Goal: Check status: Check status

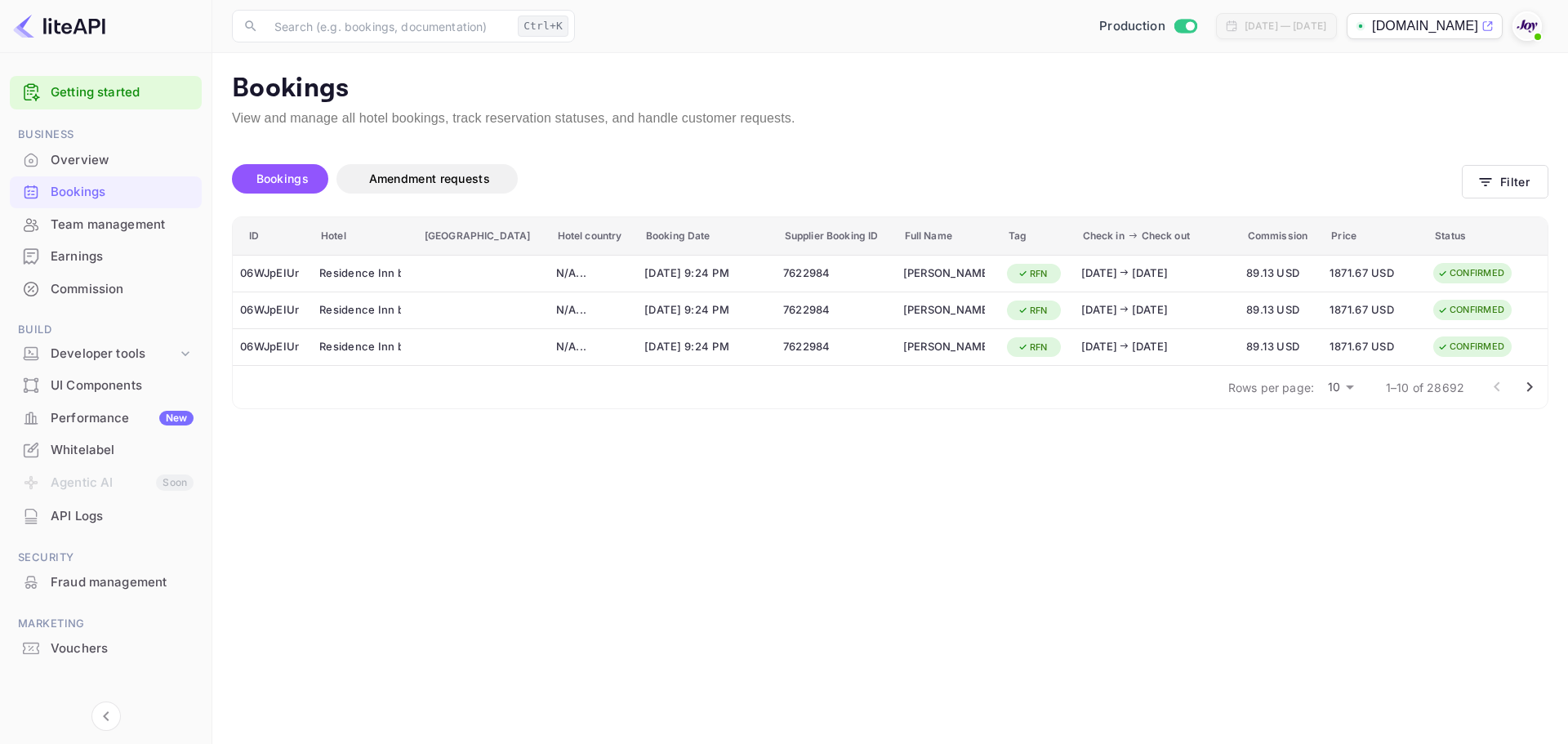
drag, startPoint x: 480, startPoint y: 605, endPoint x: 457, endPoint y: 435, distance: 171.5
click at [481, 604] on main "Bookings View and manage all hotel bookings, track reservation statuses, and ha…" at bounding box center [890, 398] width 1356 height 691
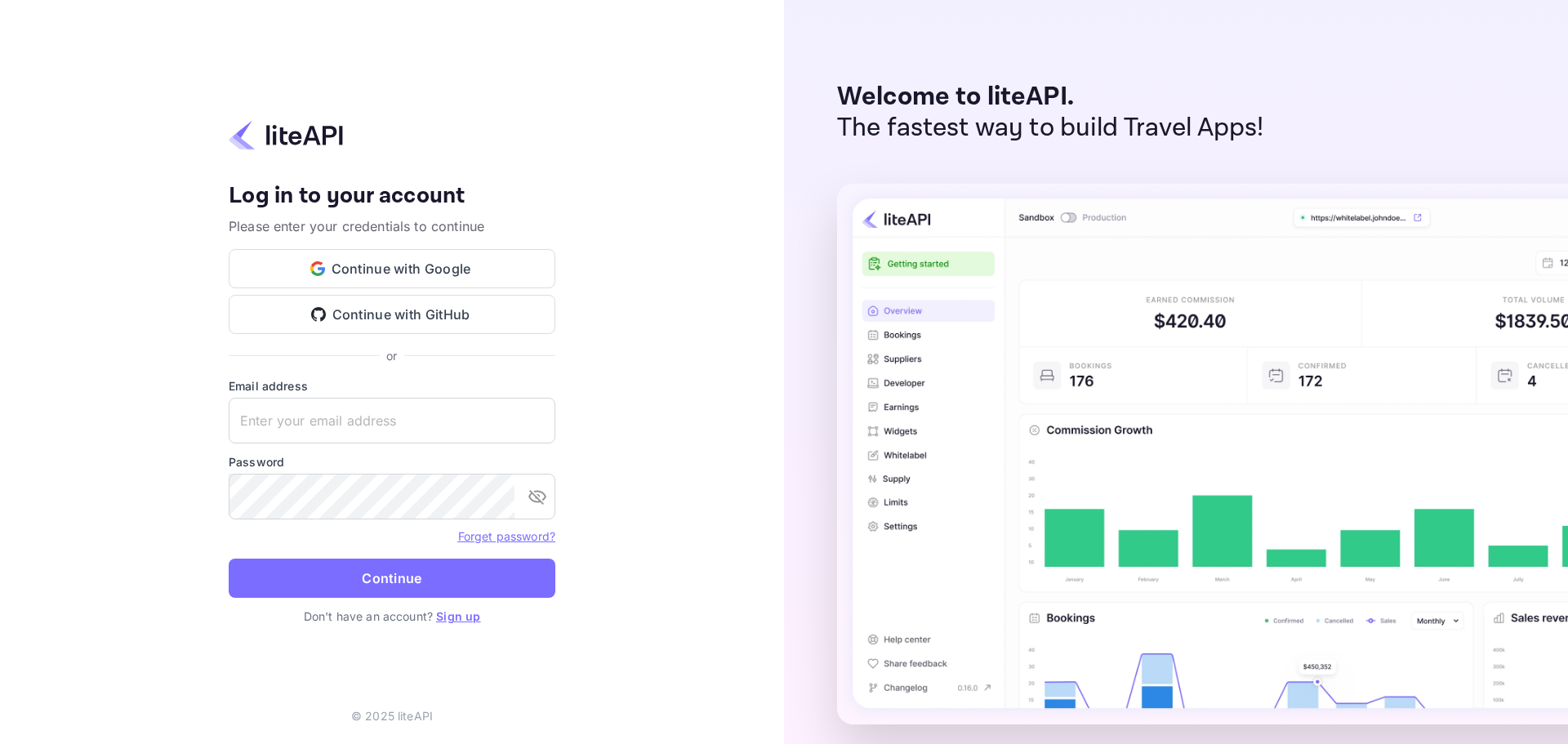
click at [421, 282] on button "Continue with Google" at bounding box center [392, 269] width 326 height 39
click at [662, 360] on div "Your account has been created successfully, a confirmation link has been sent t…" at bounding box center [391, 372] width 784 height 744
click at [343, 418] on input "text" at bounding box center [392, 420] width 326 height 46
paste input "[EMAIL_ADDRESS][DOMAIN_NAME]"
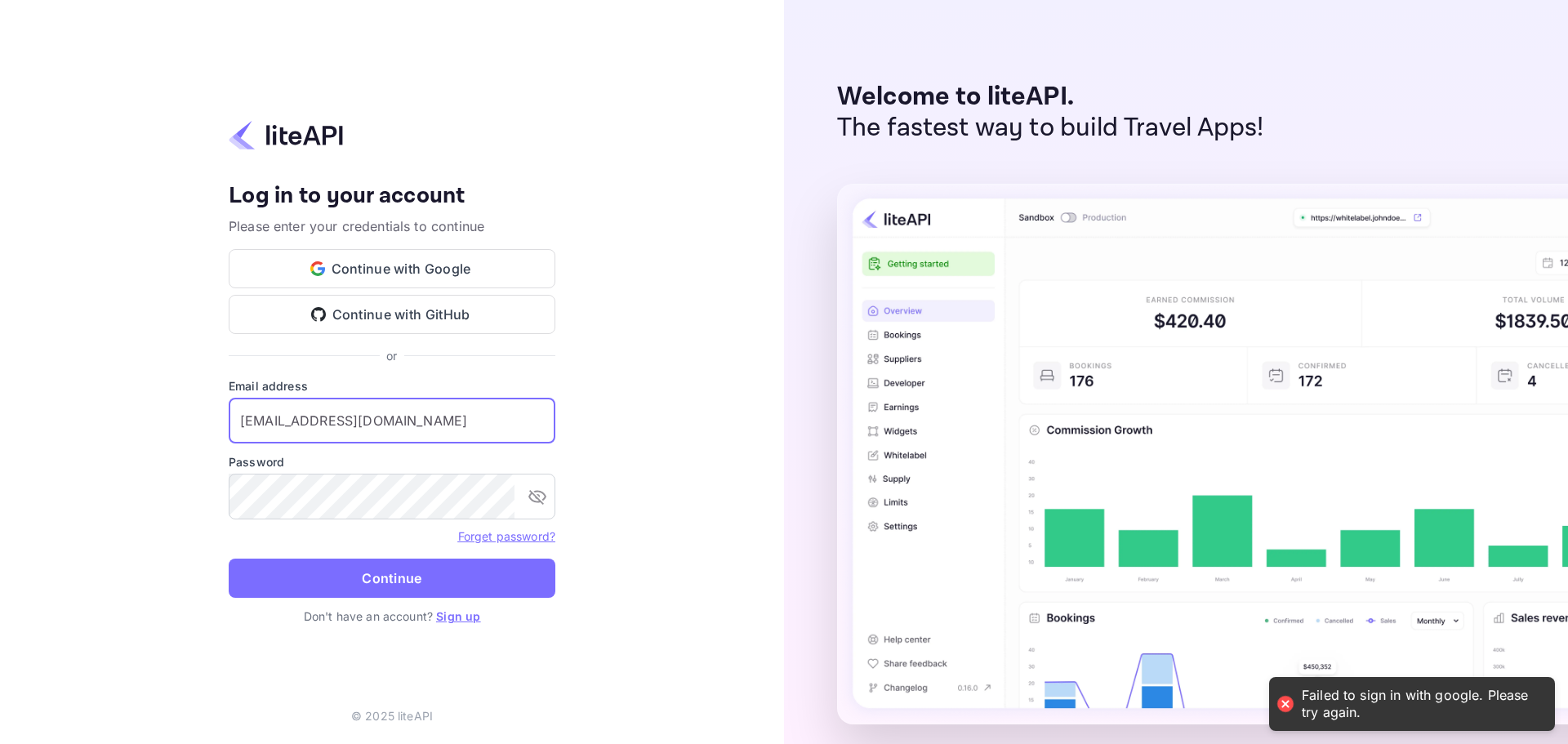
type input "[EMAIL_ADDRESS][DOMAIN_NAME]"
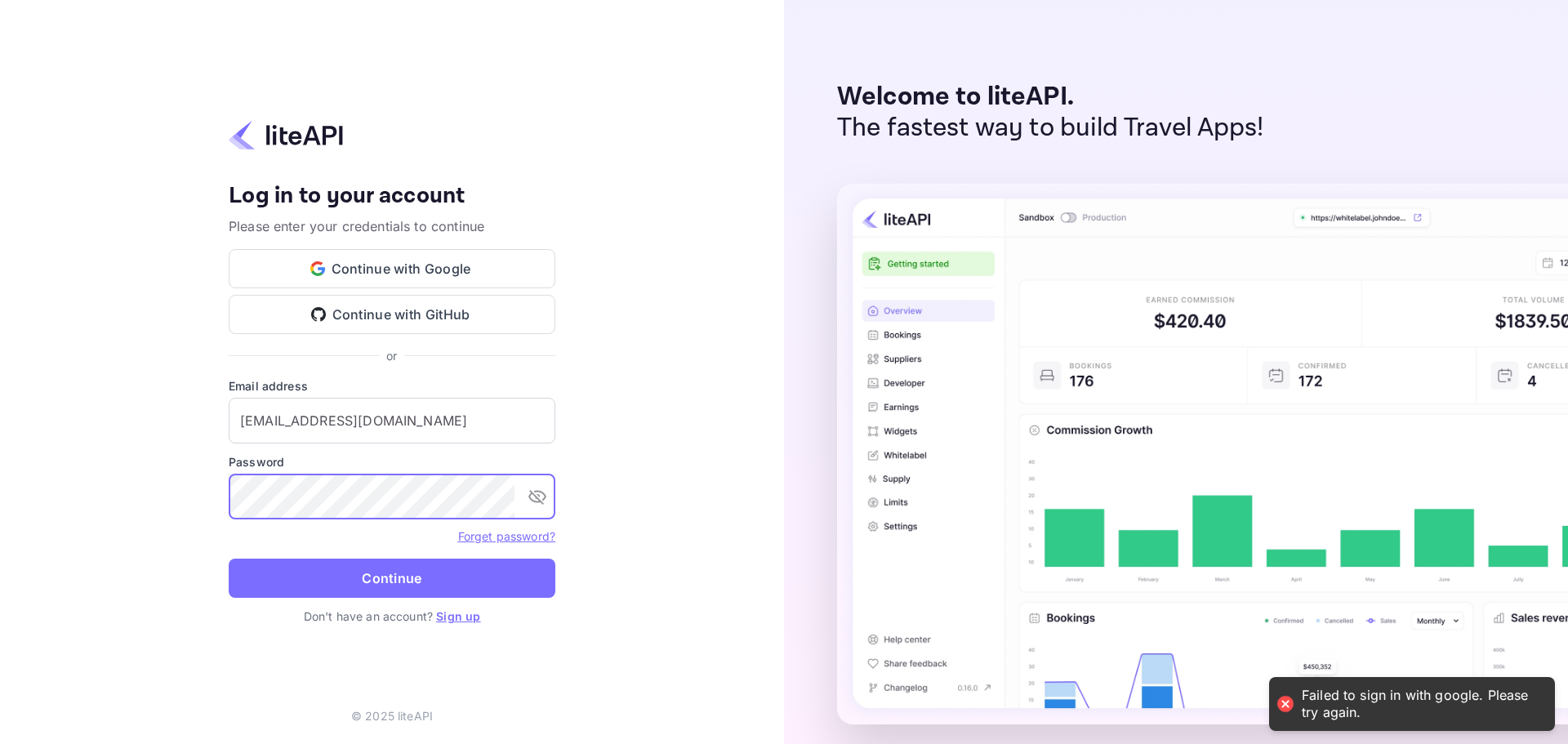
click at [376, 594] on button "Continue" at bounding box center [392, 578] width 326 height 39
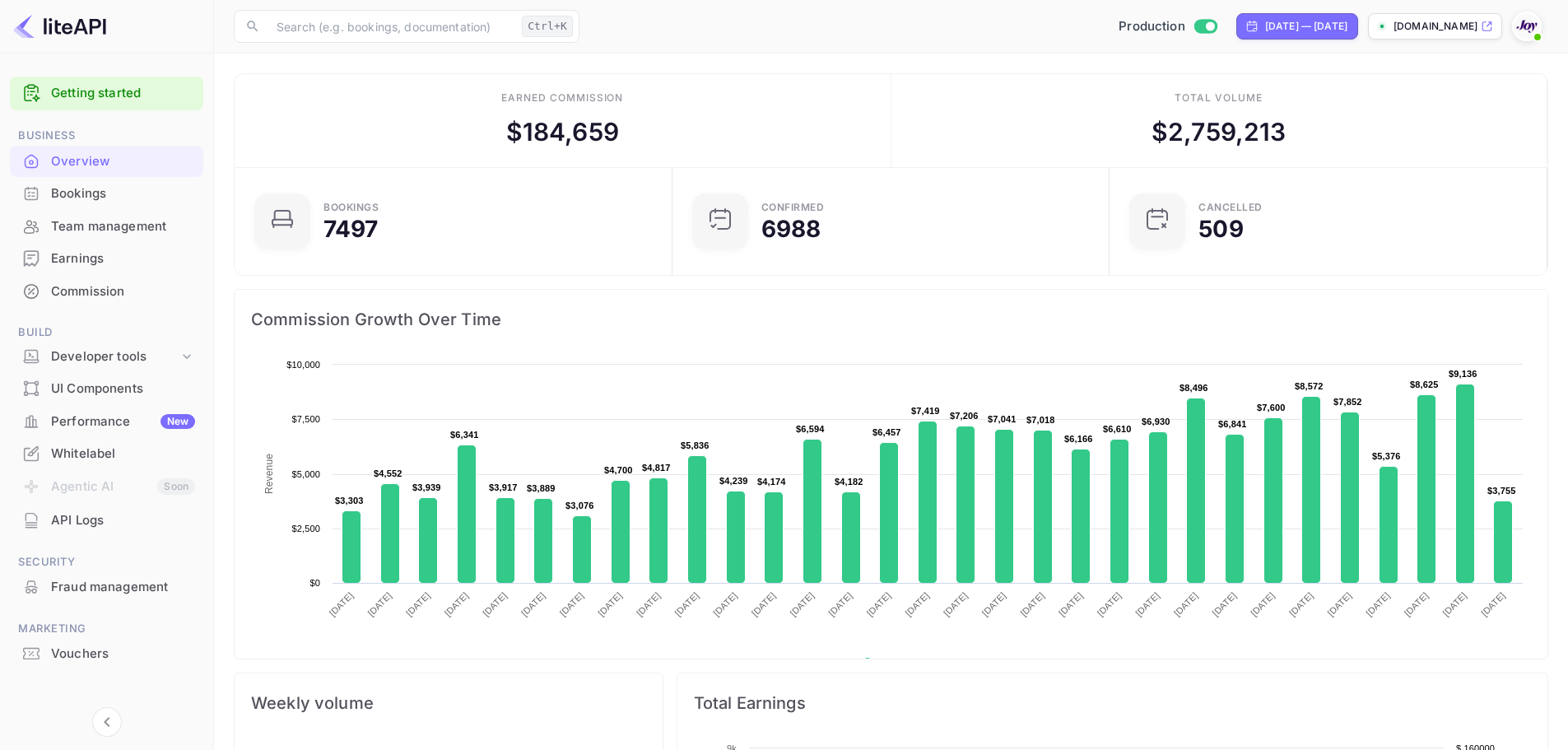
scroll to position [255, 415]
click at [70, 193] on div "Bookings" at bounding box center [123, 193] width 144 height 19
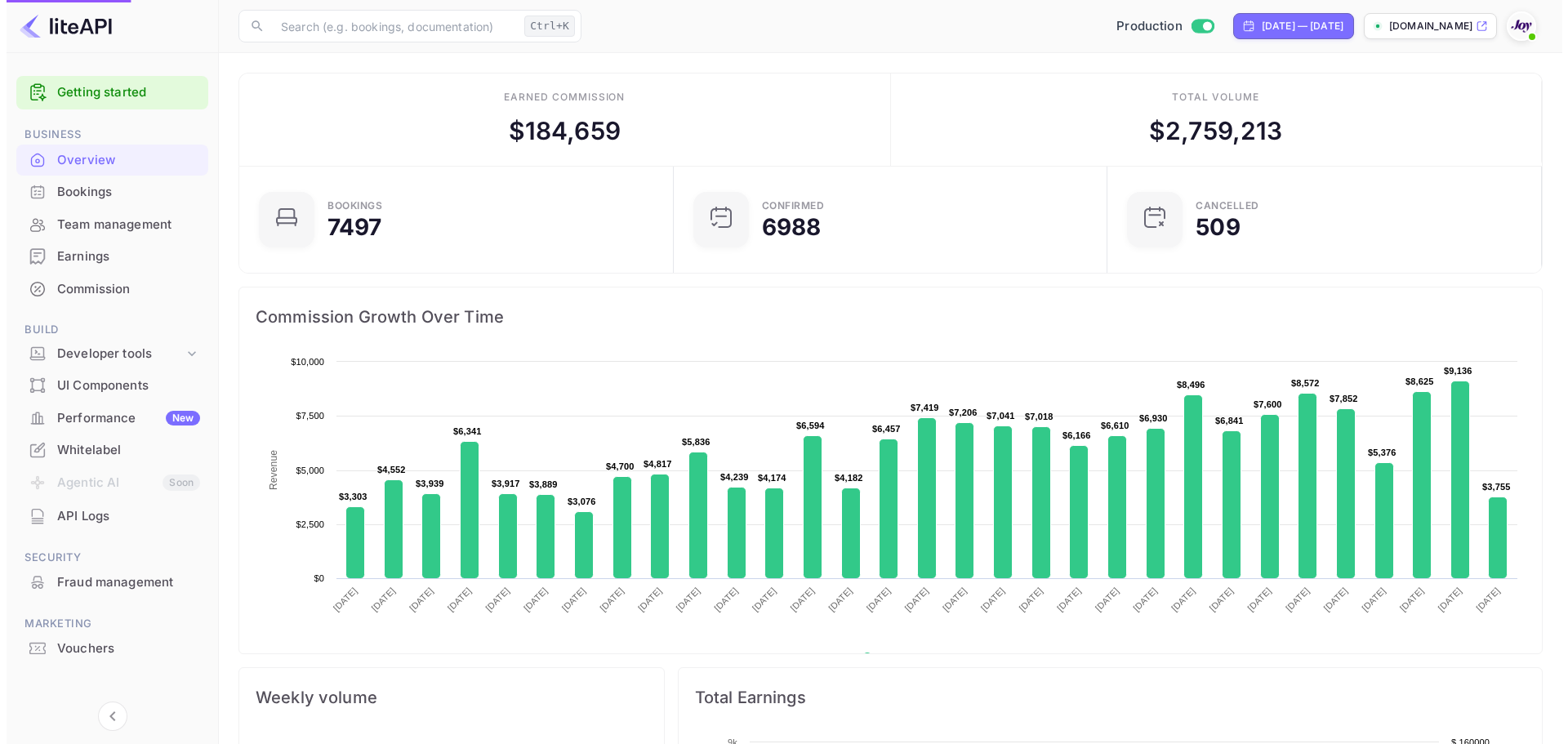
scroll to position [0, 0]
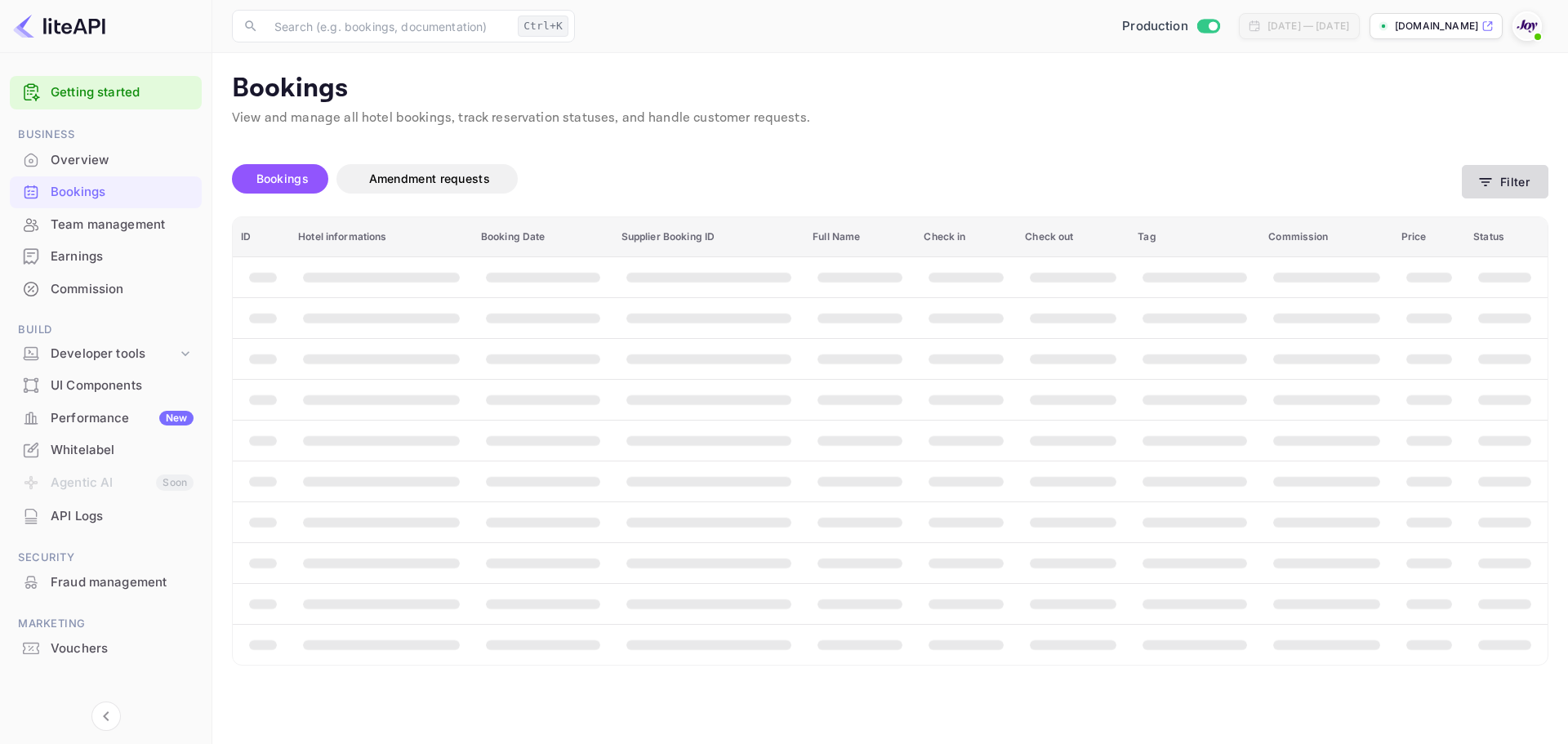
click at [1532, 189] on button "Filter" at bounding box center [1505, 182] width 86 height 34
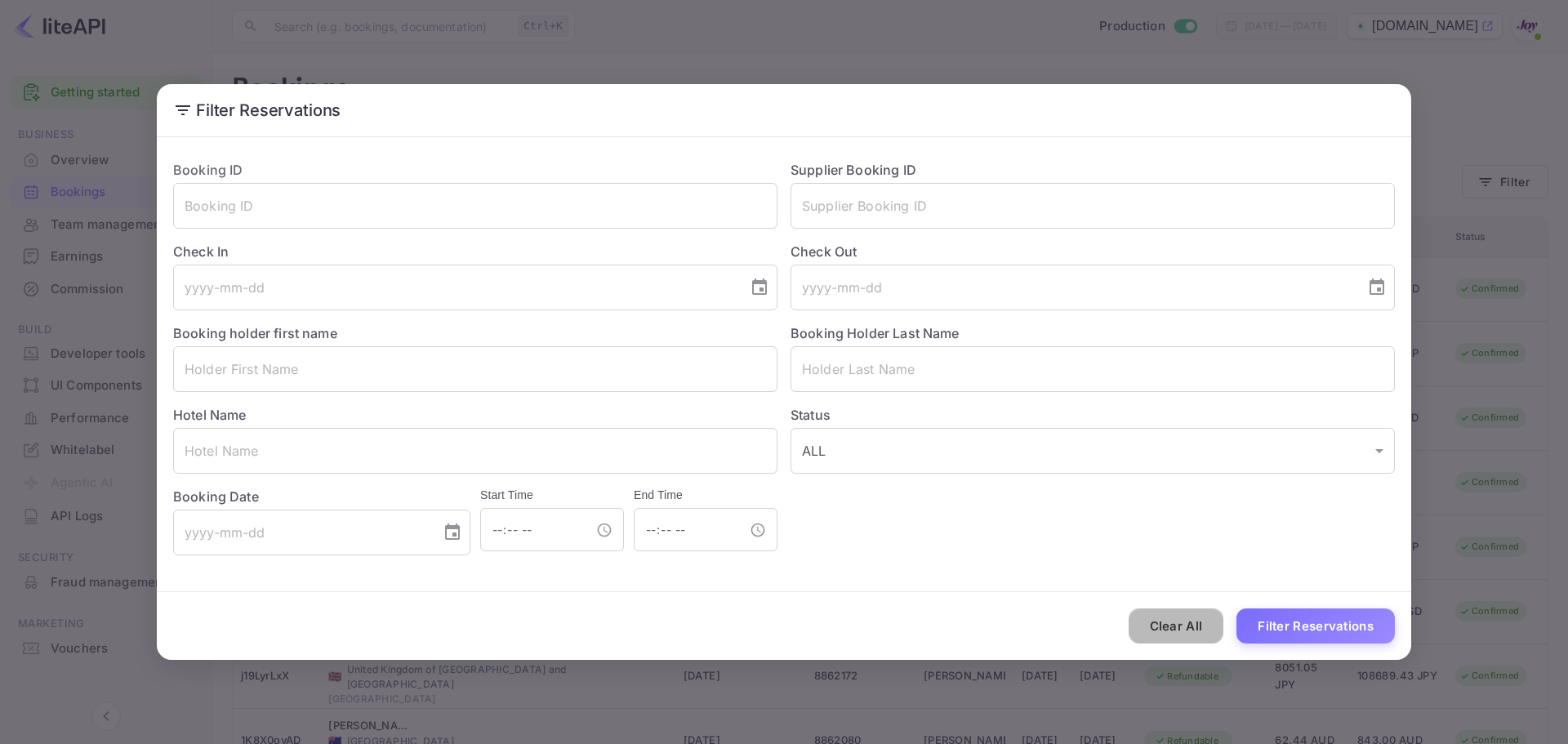
click at [1176, 643] on button "Clear All" at bounding box center [1176, 626] width 96 height 36
click at [1182, 637] on button "Clear All" at bounding box center [1176, 626] width 96 height 36
drag, startPoint x: 1182, startPoint y: 637, endPoint x: 1098, endPoint y: 520, distance: 144.0
click at [1178, 634] on button "Clear All" at bounding box center [1176, 626] width 96 height 36
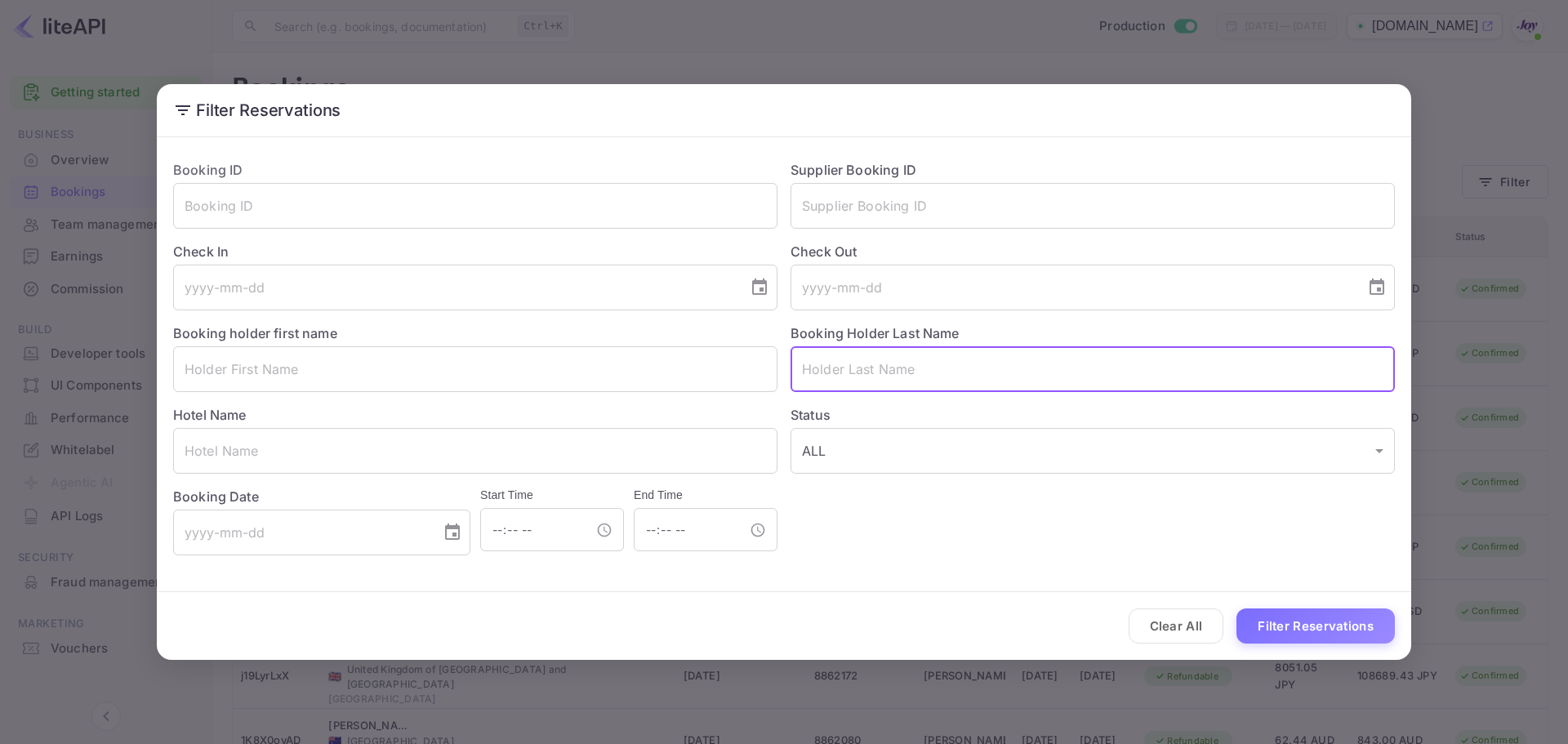
click at [899, 349] on input "text" at bounding box center [1092, 369] width 604 height 46
paste input "Marchiori"
click at [1320, 623] on button "Filter Reservations" at bounding box center [1315, 626] width 158 height 36
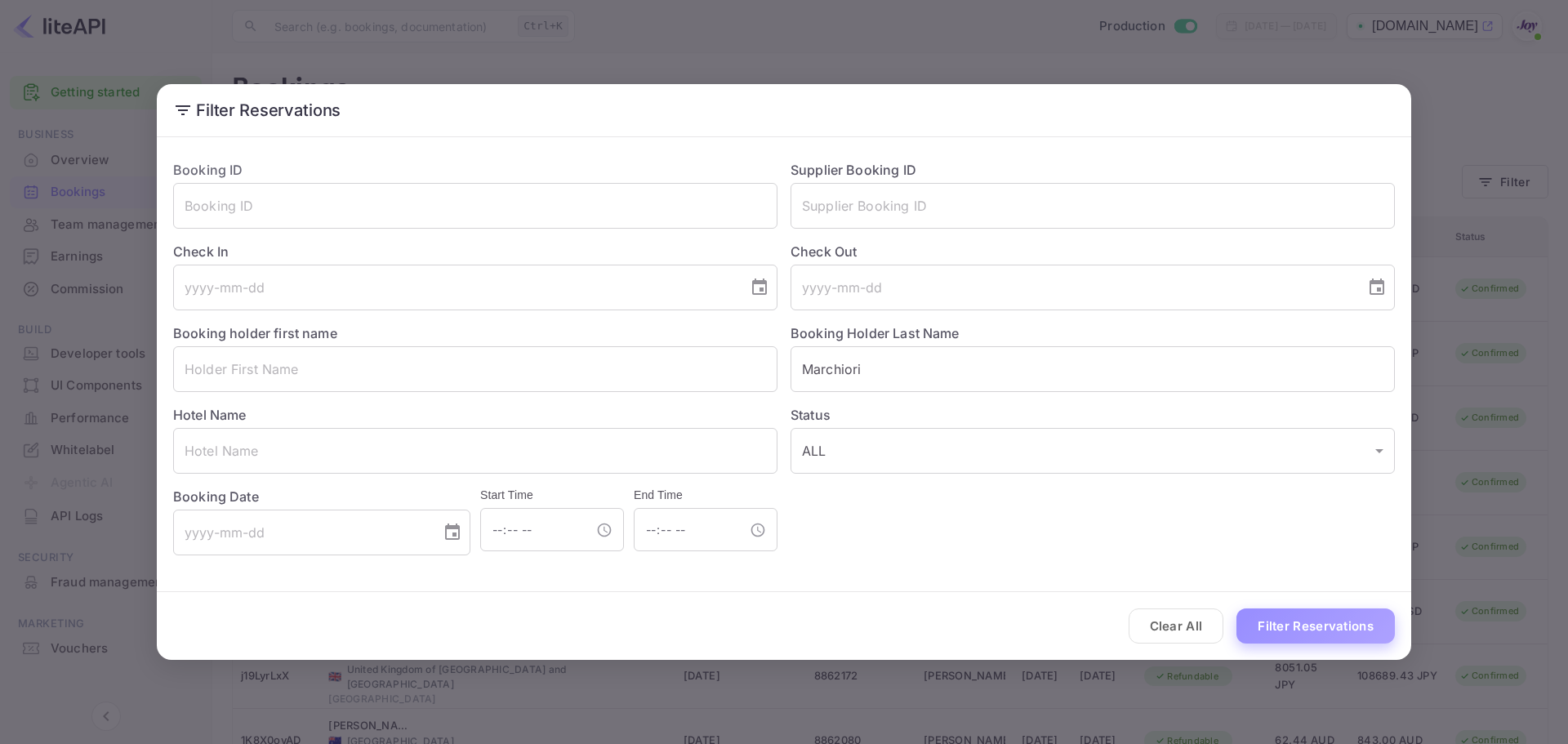
click at [1321, 623] on button "Filter Reservations" at bounding box center [1315, 626] width 158 height 36
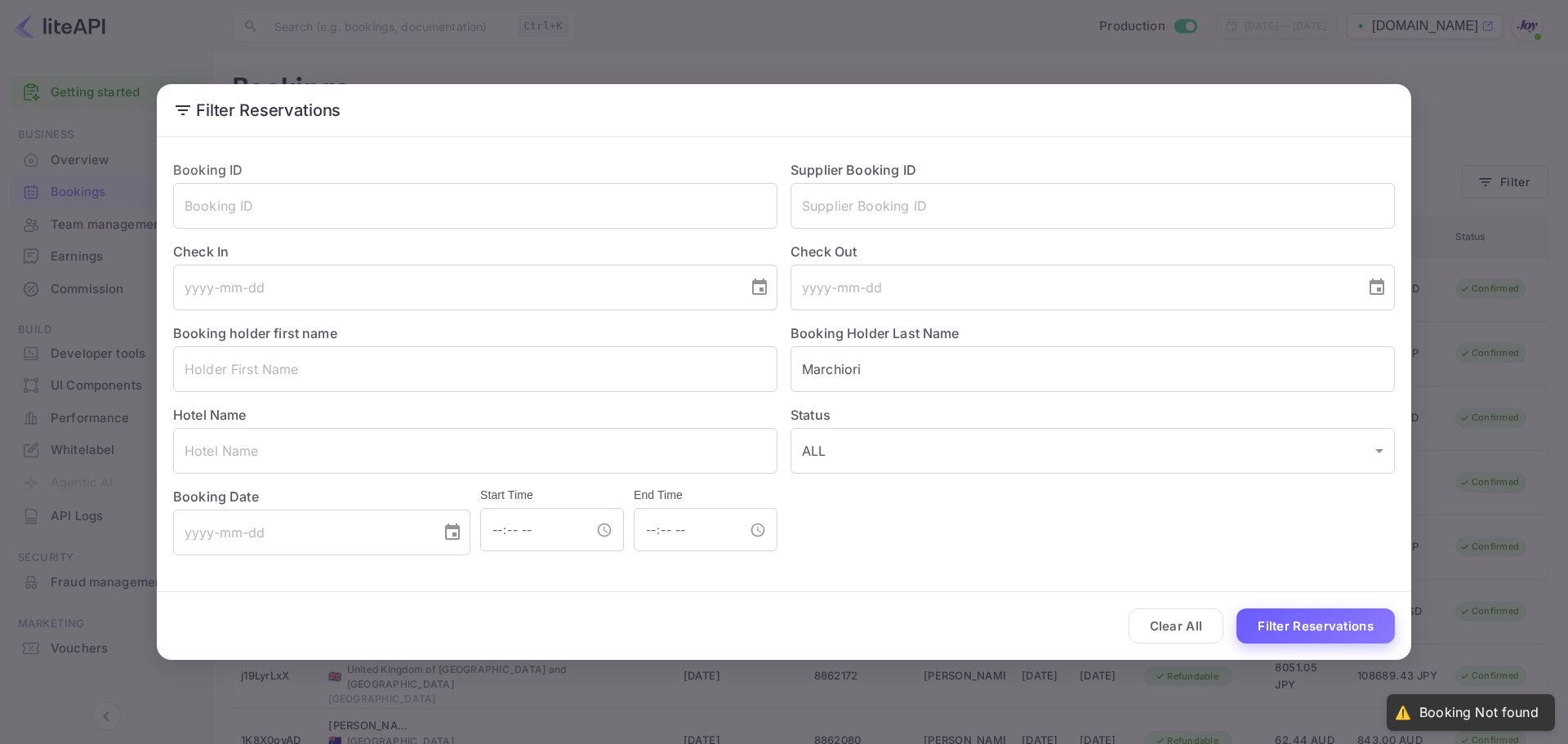
click at [1320, 624] on button "Filter Reservations" at bounding box center [1315, 626] width 158 height 36
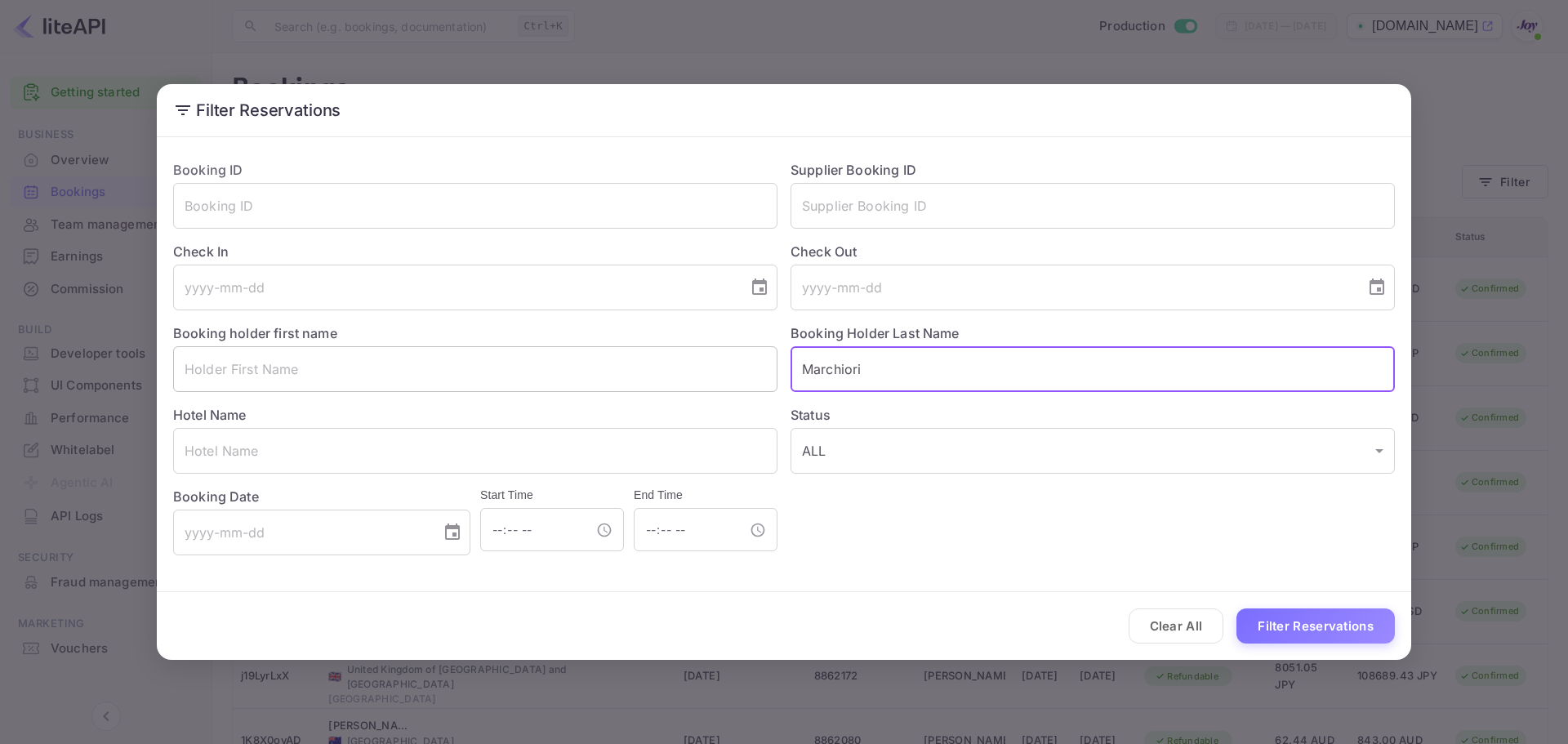
drag, startPoint x: 882, startPoint y: 368, endPoint x: 672, endPoint y: 349, distance: 210.9
click at [679, 350] on div "Booking ID ​ Supplier Booking ID ​ Check In ​ Check Out ​ Booking holder first …" at bounding box center [777, 351] width 1235 height 408
paste input "Marchiori"
click at [1322, 622] on button "Filter Reservations" at bounding box center [1315, 626] width 158 height 36
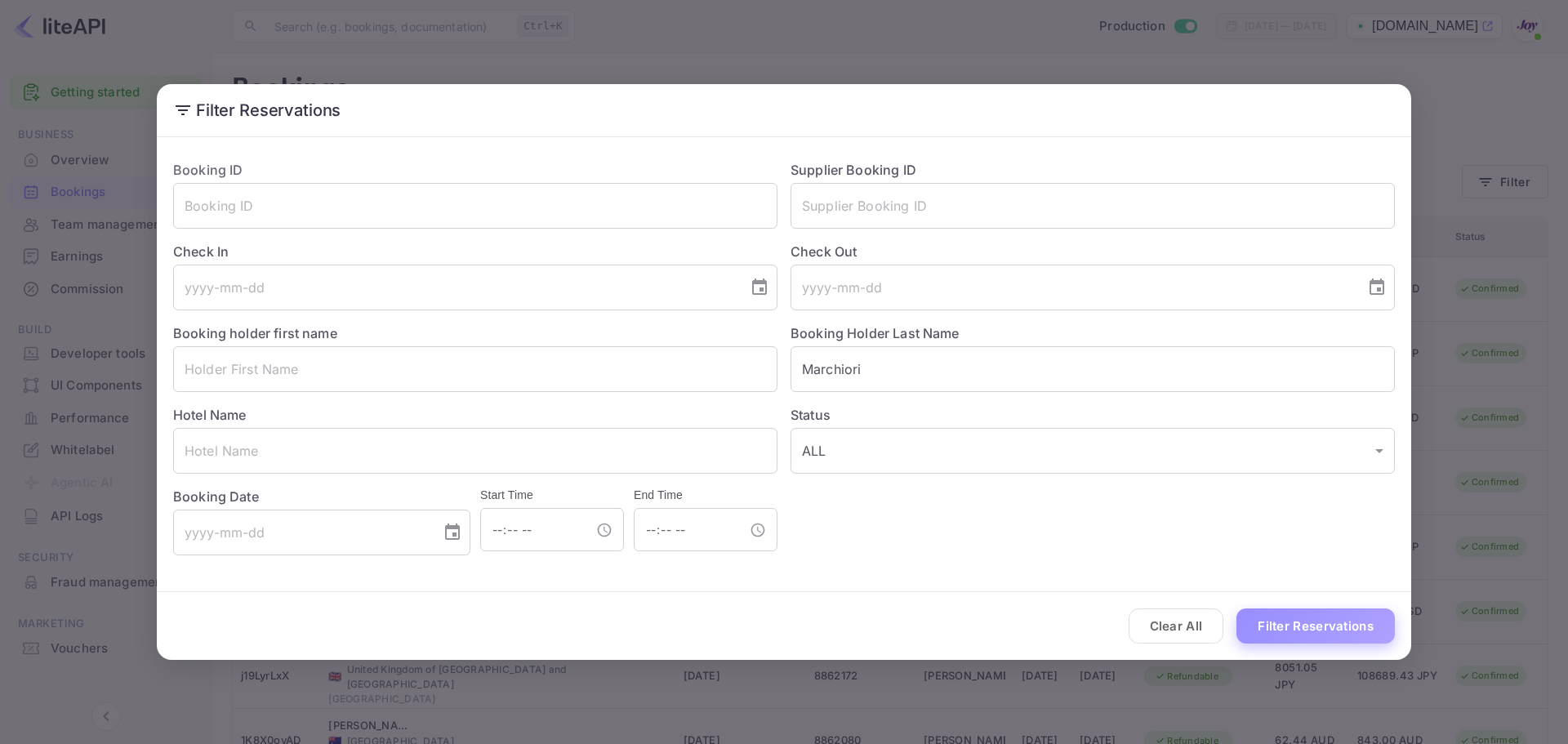
click at [1320, 621] on button "Filter Reservations" at bounding box center [1315, 626] width 158 height 36
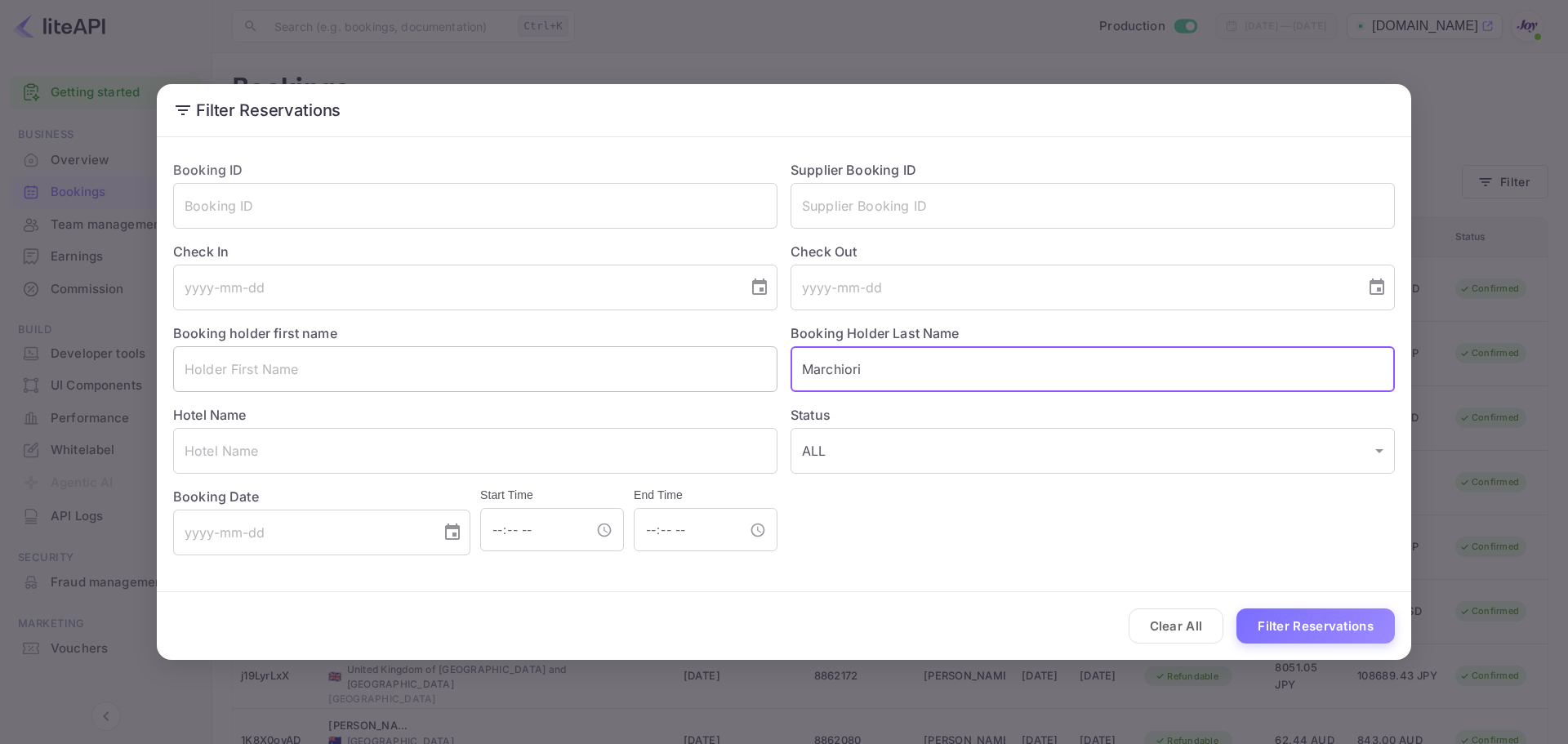
drag, startPoint x: 908, startPoint y: 373, endPoint x: 549, endPoint y: 355, distance: 359.5
click at [539, 363] on div "Booking ID ​ Supplier Booking ID ​ Check In ​ Check Out ​ Booking holder first …" at bounding box center [777, 351] width 1235 height 408
paste input "Randhawa"
type input "Randhawa"
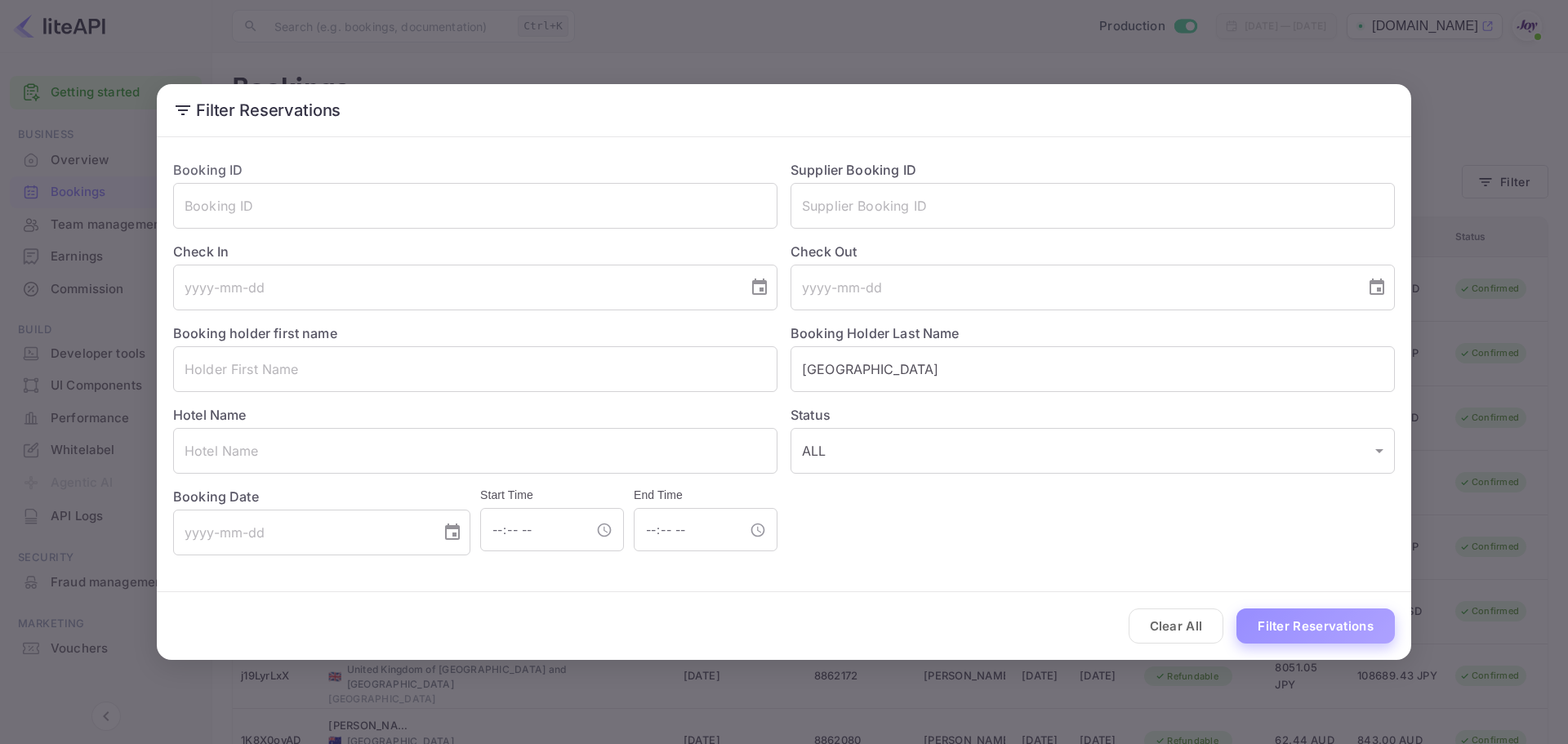
click at [1344, 621] on button "Filter Reservations" at bounding box center [1315, 626] width 158 height 36
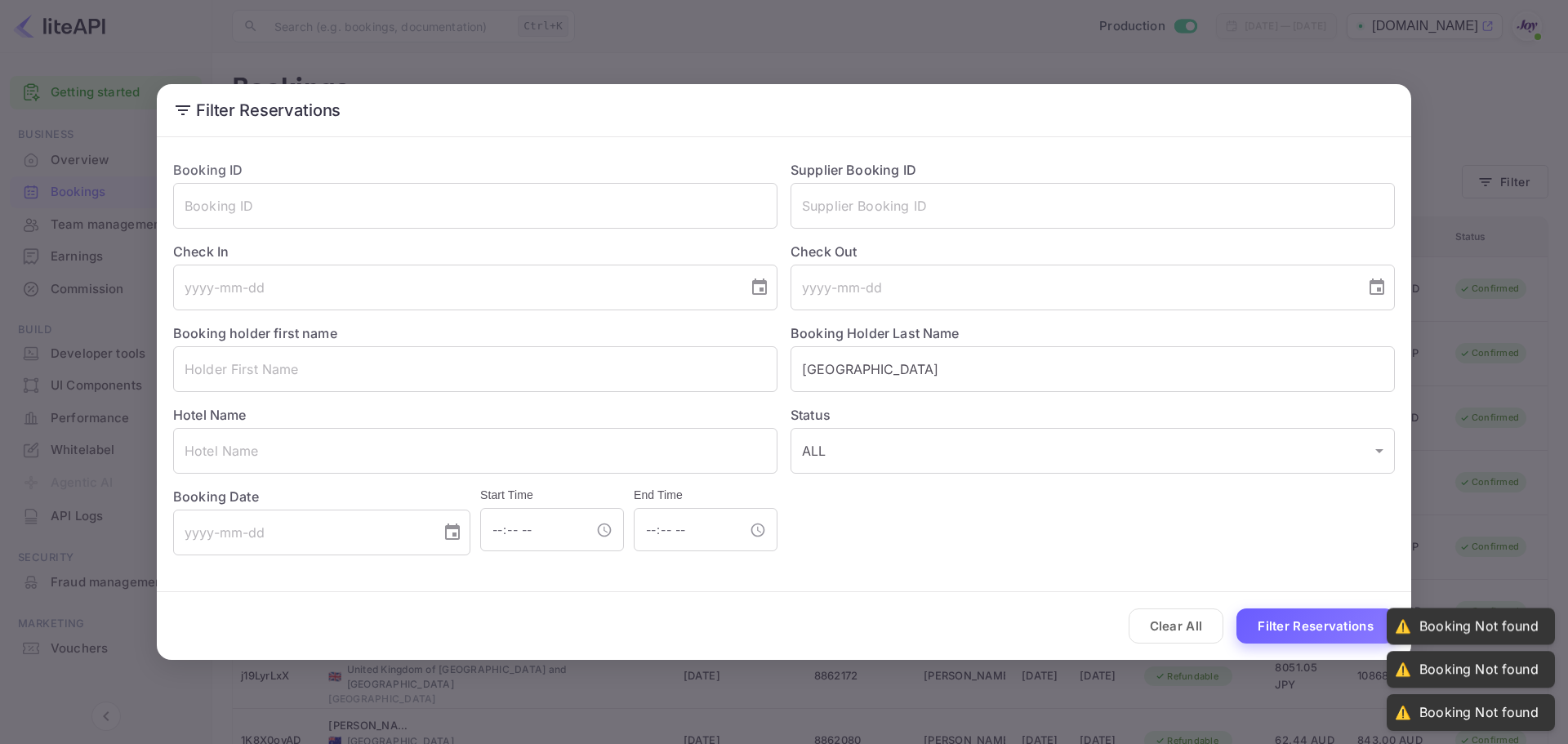
click at [1344, 621] on button "Filter Reservations" at bounding box center [1315, 626] width 158 height 36
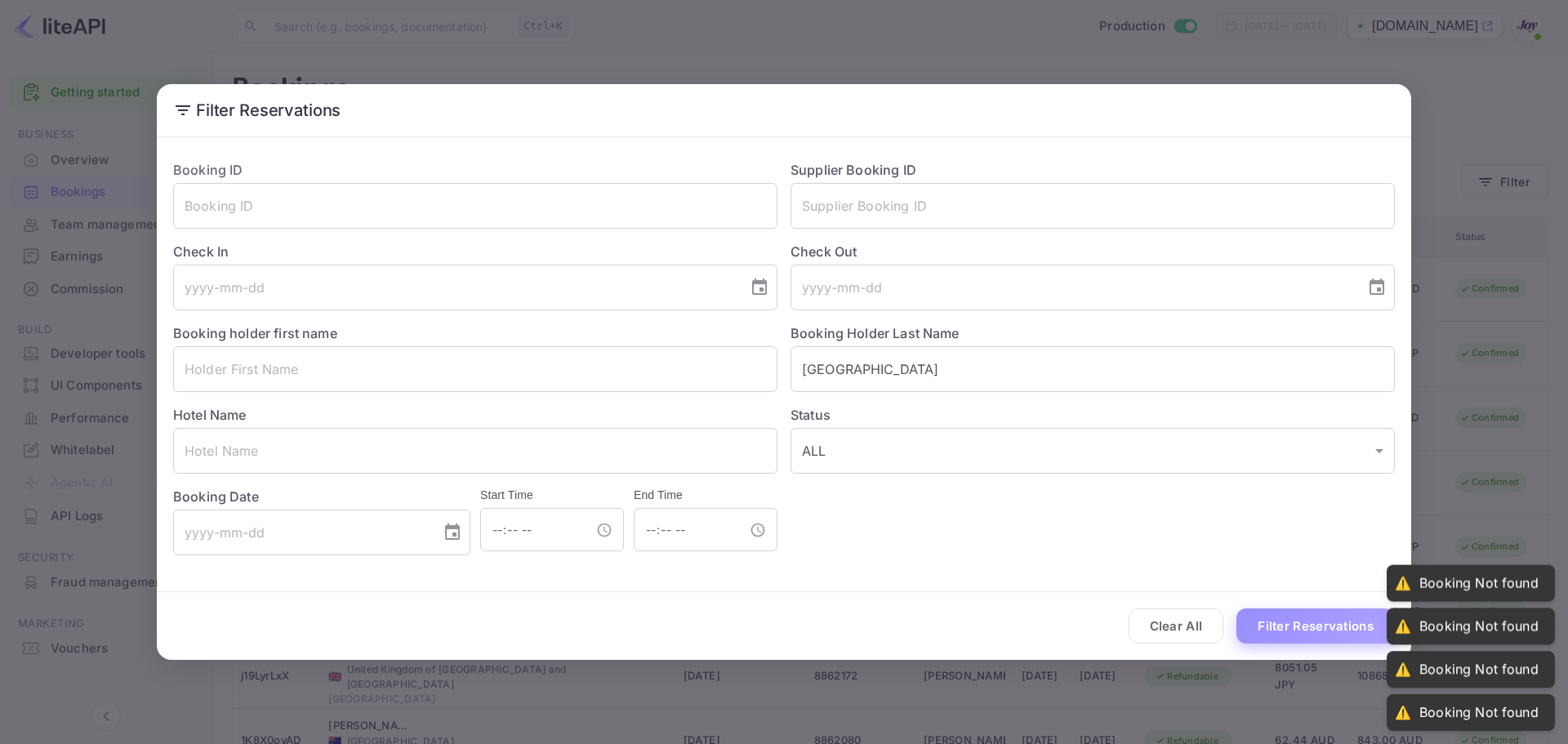
click at [1344, 621] on button "Filter Reservations" at bounding box center [1315, 626] width 158 height 36
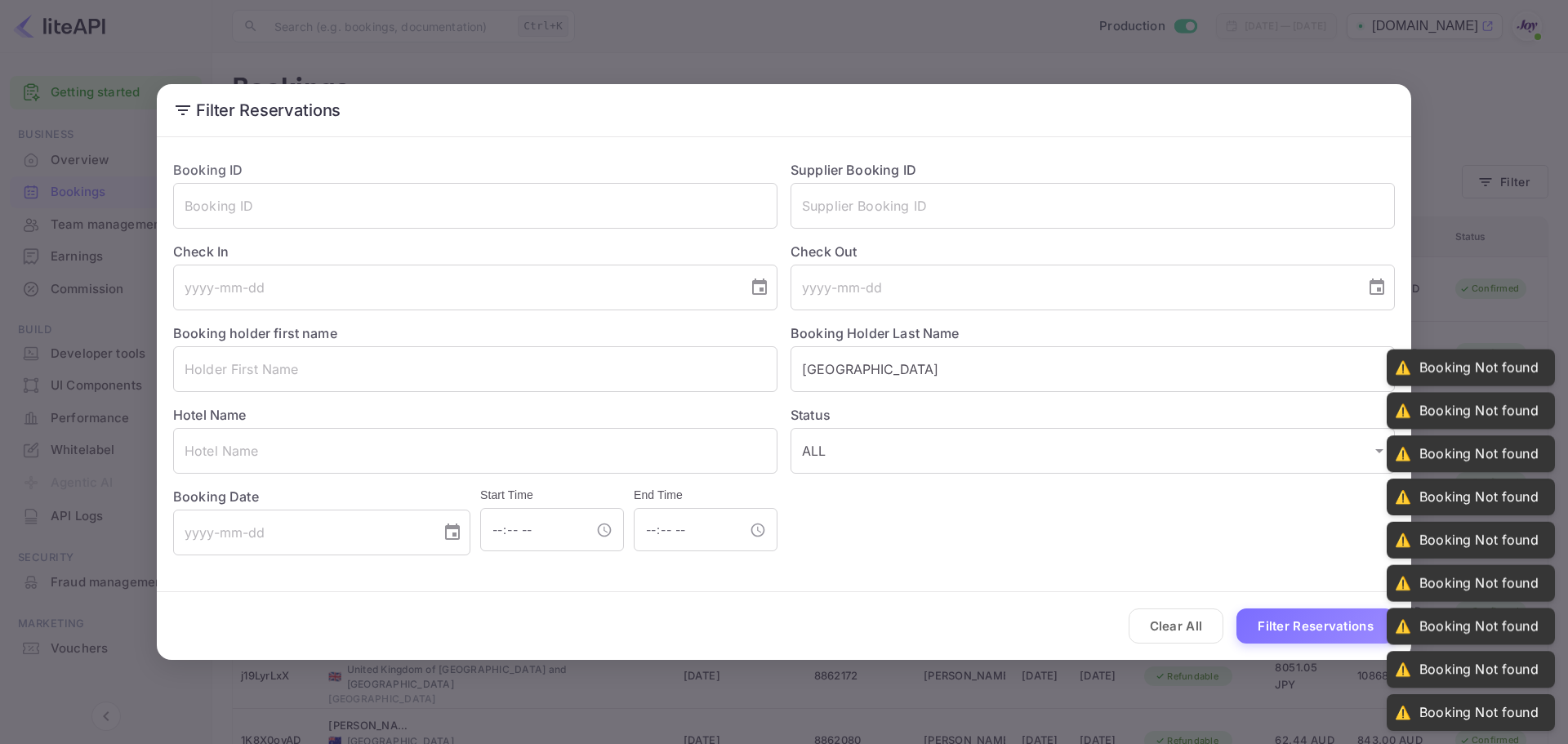
click at [1272, 70] on div "Filter Reservations Booking ID ​ Supplier Booking ID ​ Check In ​ Check Out ​ B…" at bounding box center [784, 372] width 1568 height 744
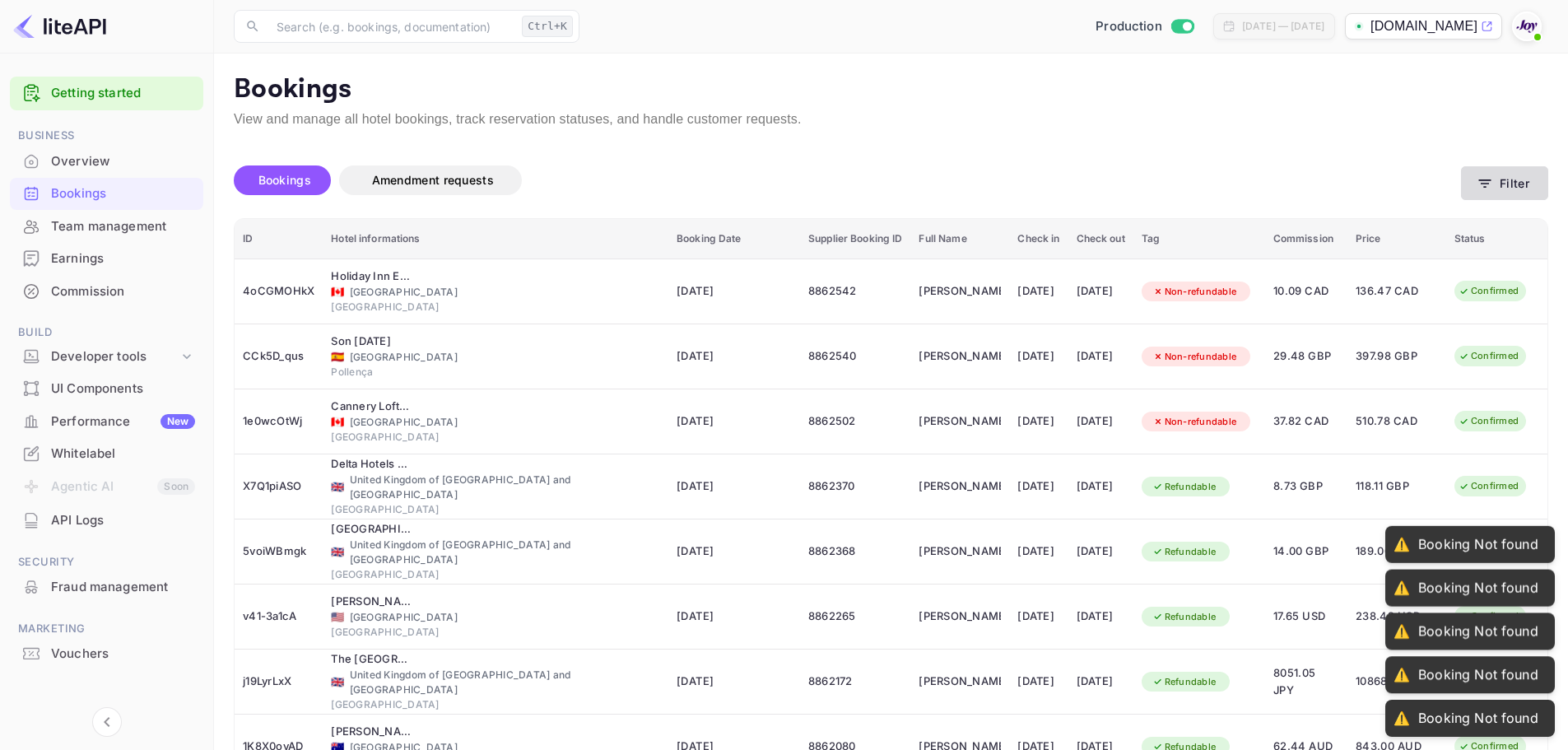
click at [1503, 188] on button "Filter" at bounding box center [1505, 183] width 87 height 34
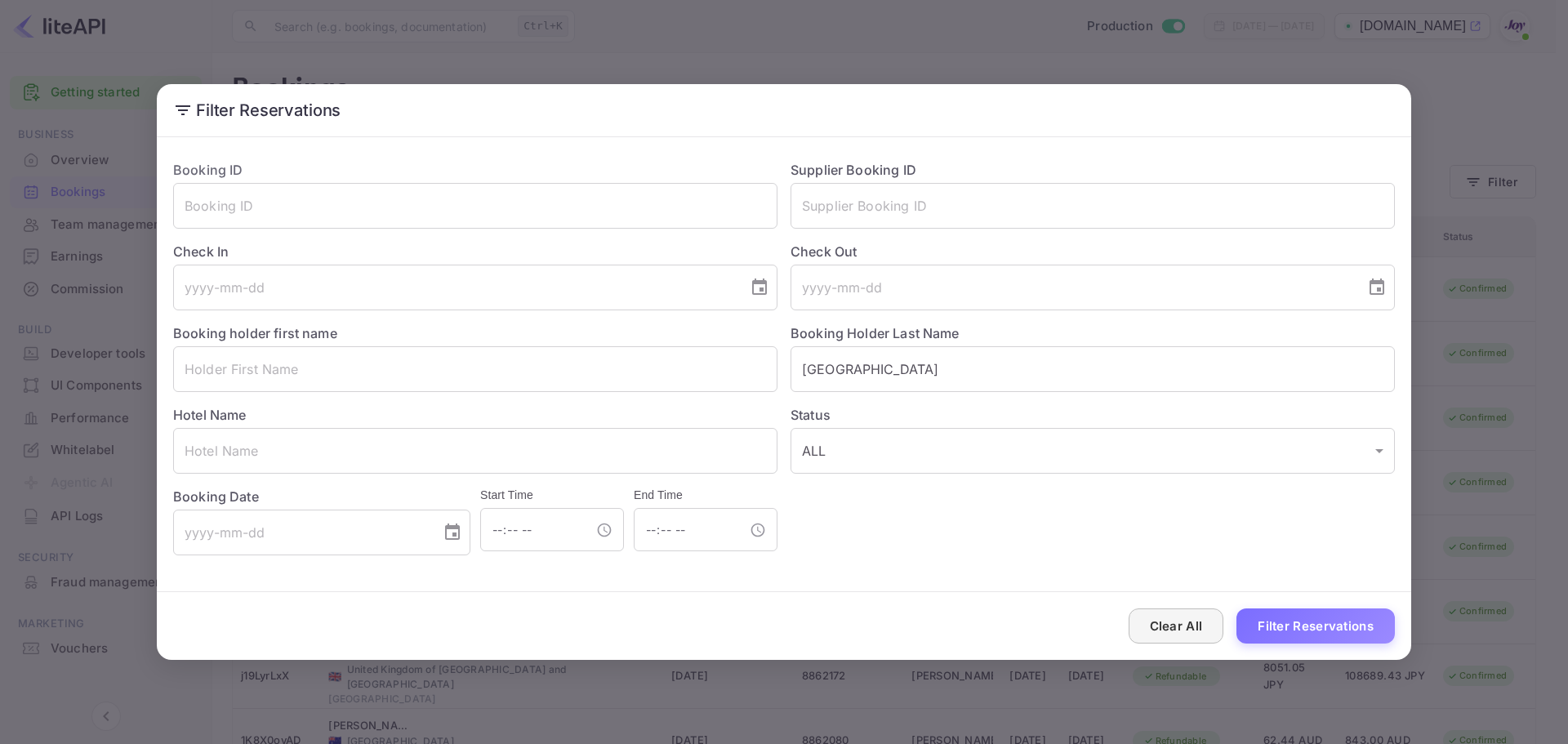
click at [1172, 638] on button "Clear All" at bounding box center [1176, 626] width 96 height 36
click at [1173, 638] on button "Clear All" at bounding box center [1176, 626] width 96 height 36
click at [1164, 628] on button "Clear All" at bounding box center [1176, 626] width 96 height 36
click at [902, 380] on input "text" at bounding box center [1092, 369] width 604 height 46
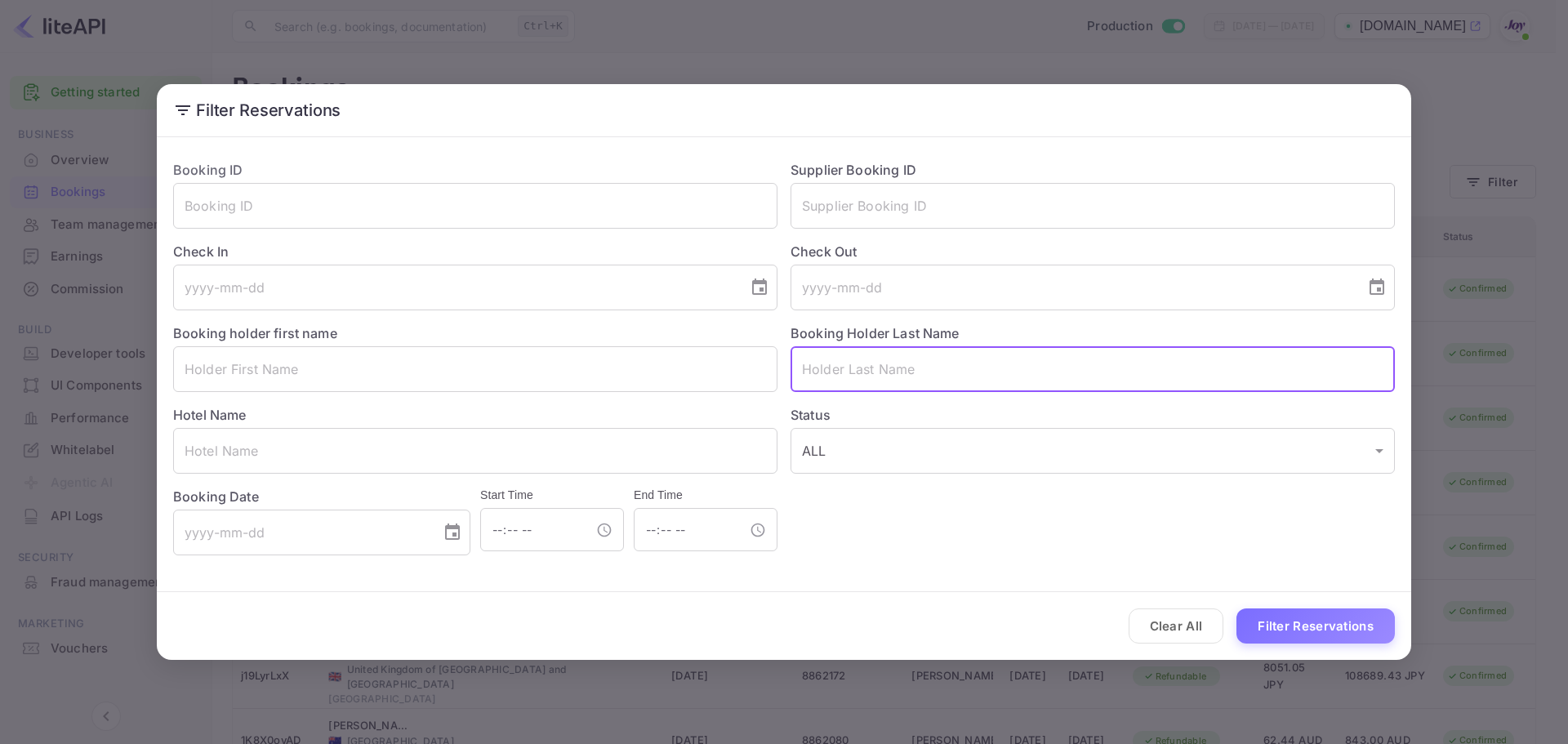
paste input "Randhawa"
type input "Randhawa"
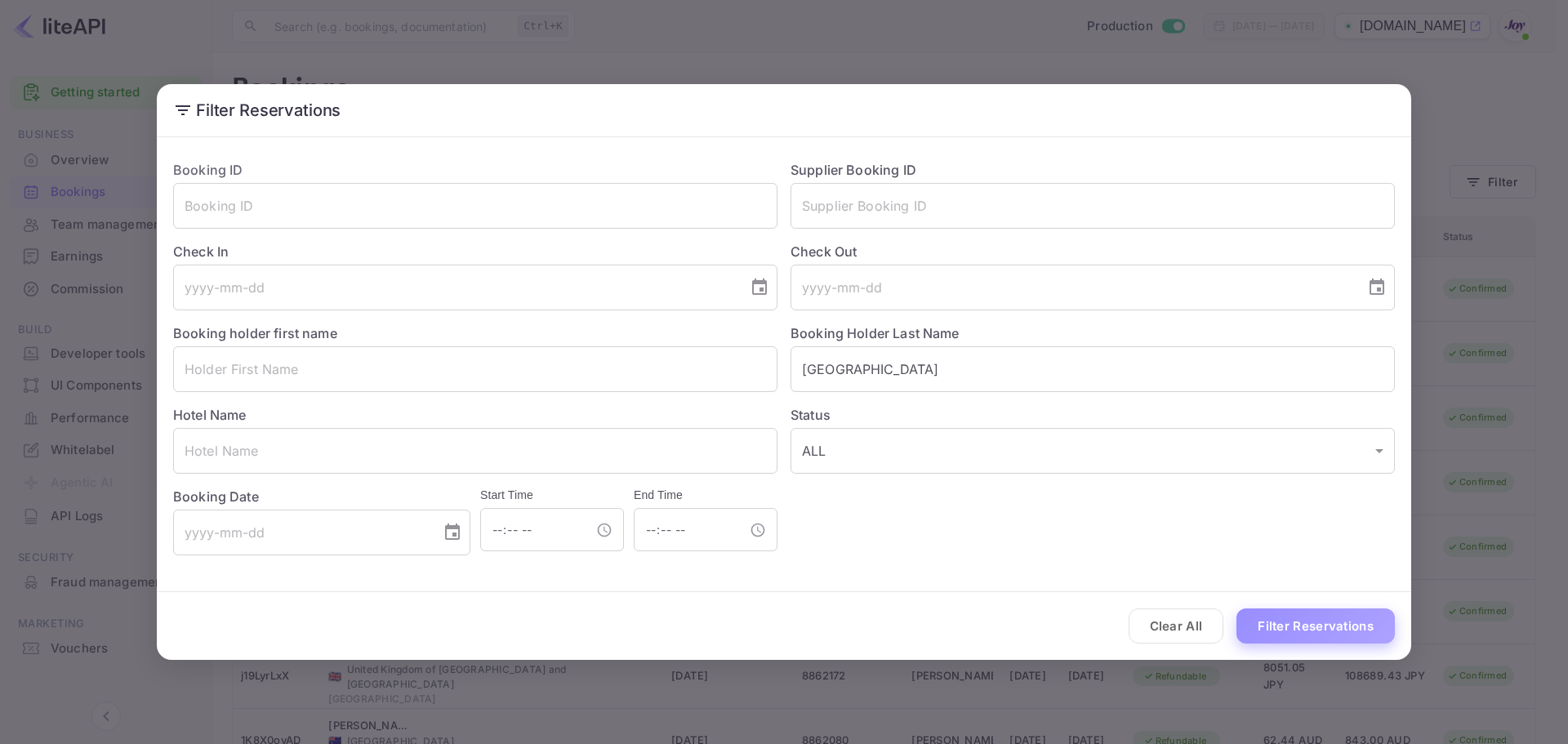
click at [1292, 616] on button "Filter Reservations" at bounding box center [1315, 626] width 158 height 36
click at [1291, 623] on button "Filter Reservations" at bounding box center [1315, 626] width 158 height 36
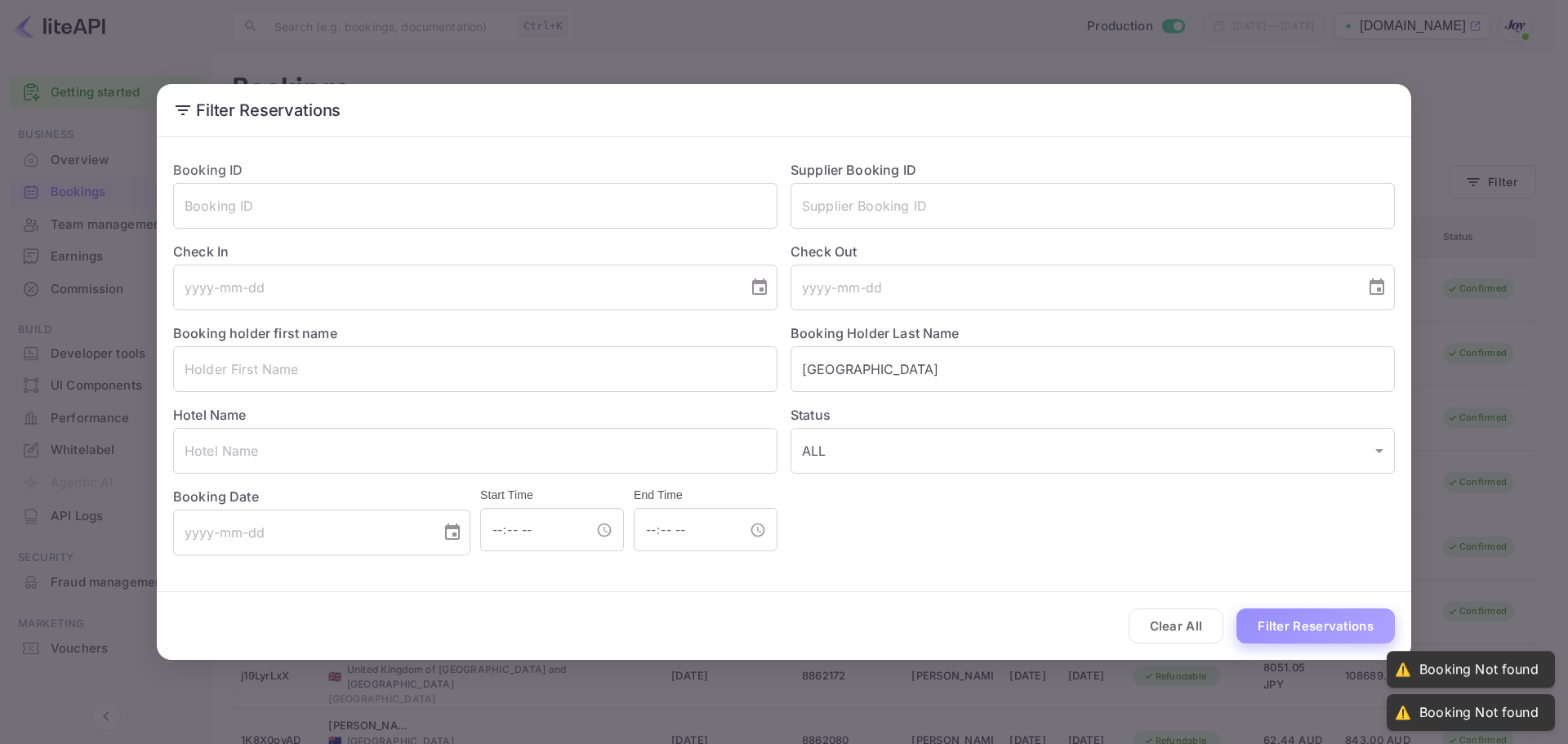
click at [1291, 623] on button "Filter Reservations" at bounding box center [1315, 626] width 158 height 36
